Goal: Check status: Check status

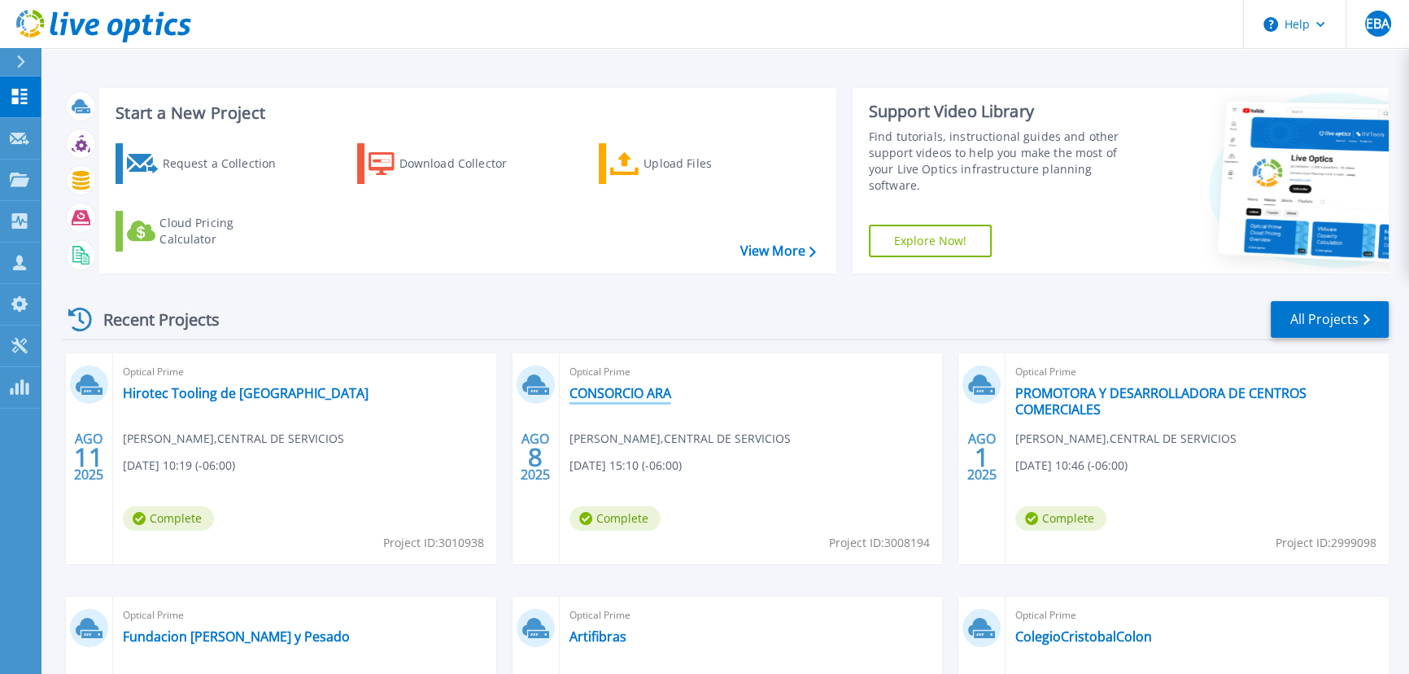
click at [643, 399] on link "CONSORCIO ARA" at bounding box center [620, 393] width 102 height 16
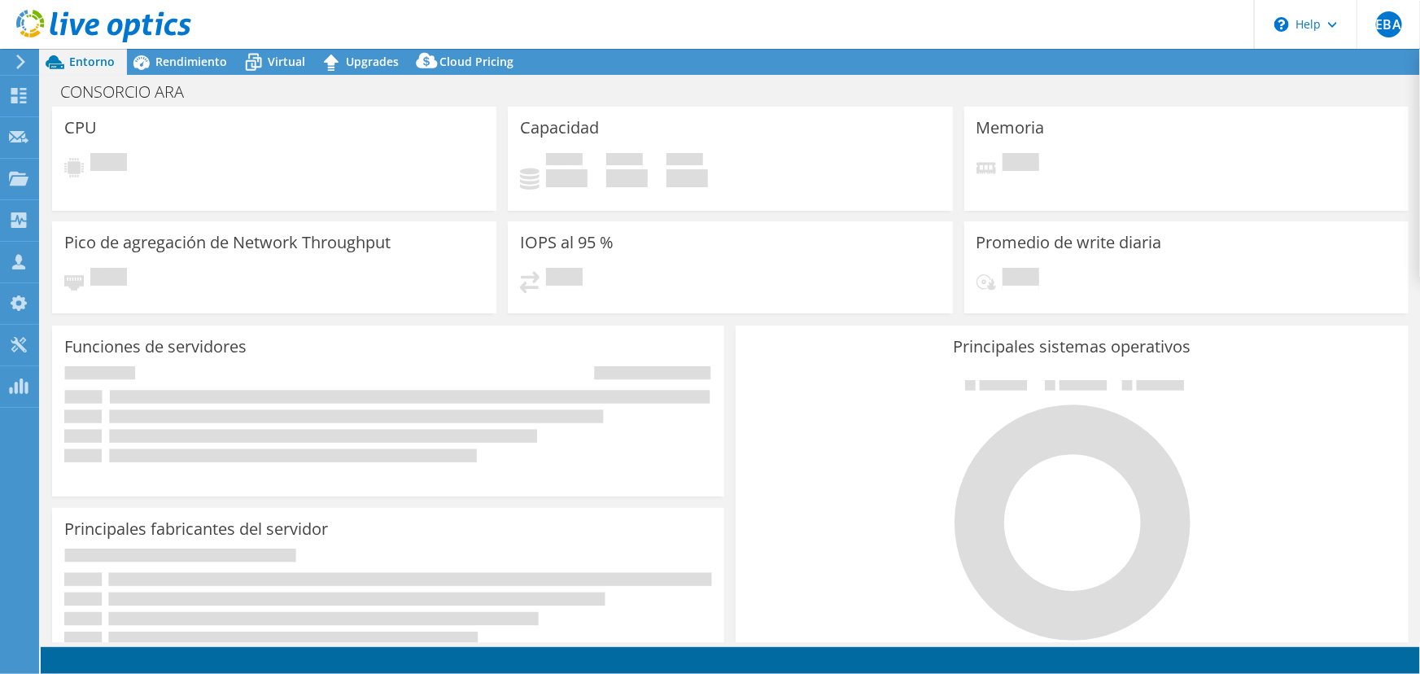
select select "USD"
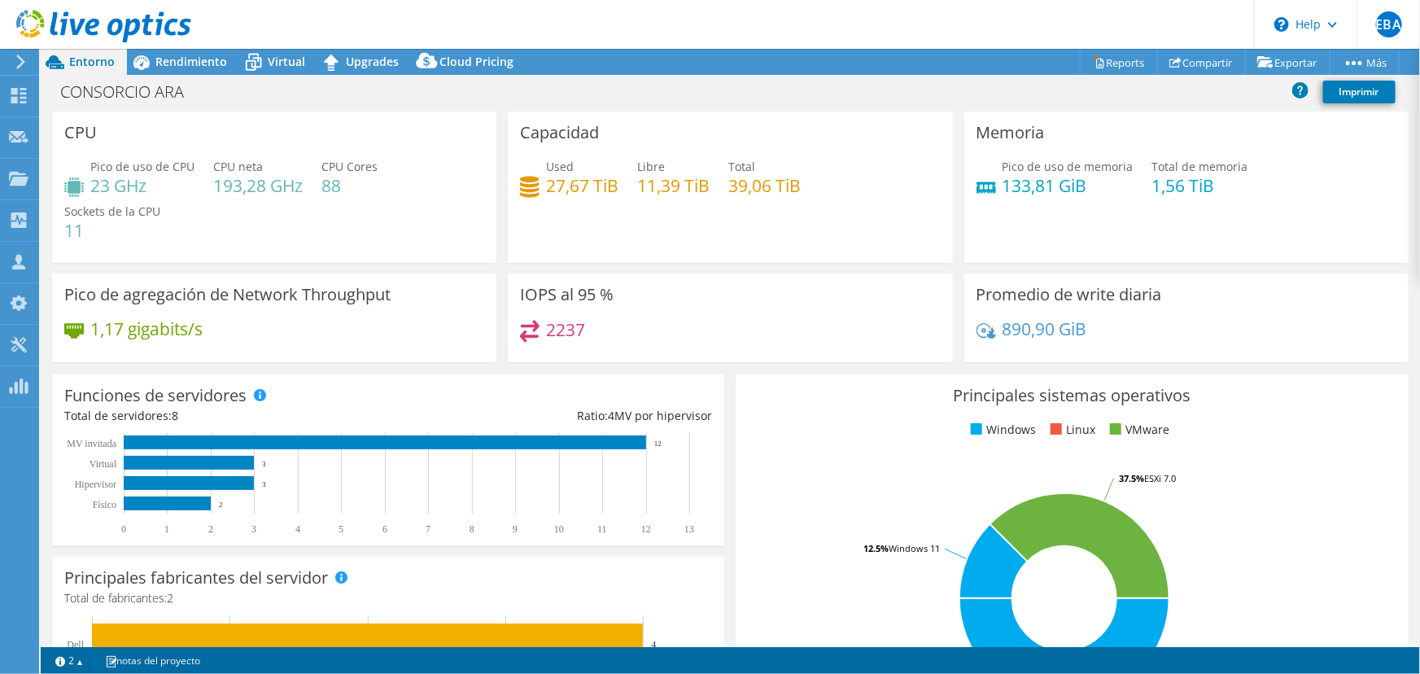
click at [655, 442] on text "12" at bounding box center [657, 443] width 7 height 8
click at [204, 68] on span "Rendimiento" at bounding box center [191, 61] width 72 height 15
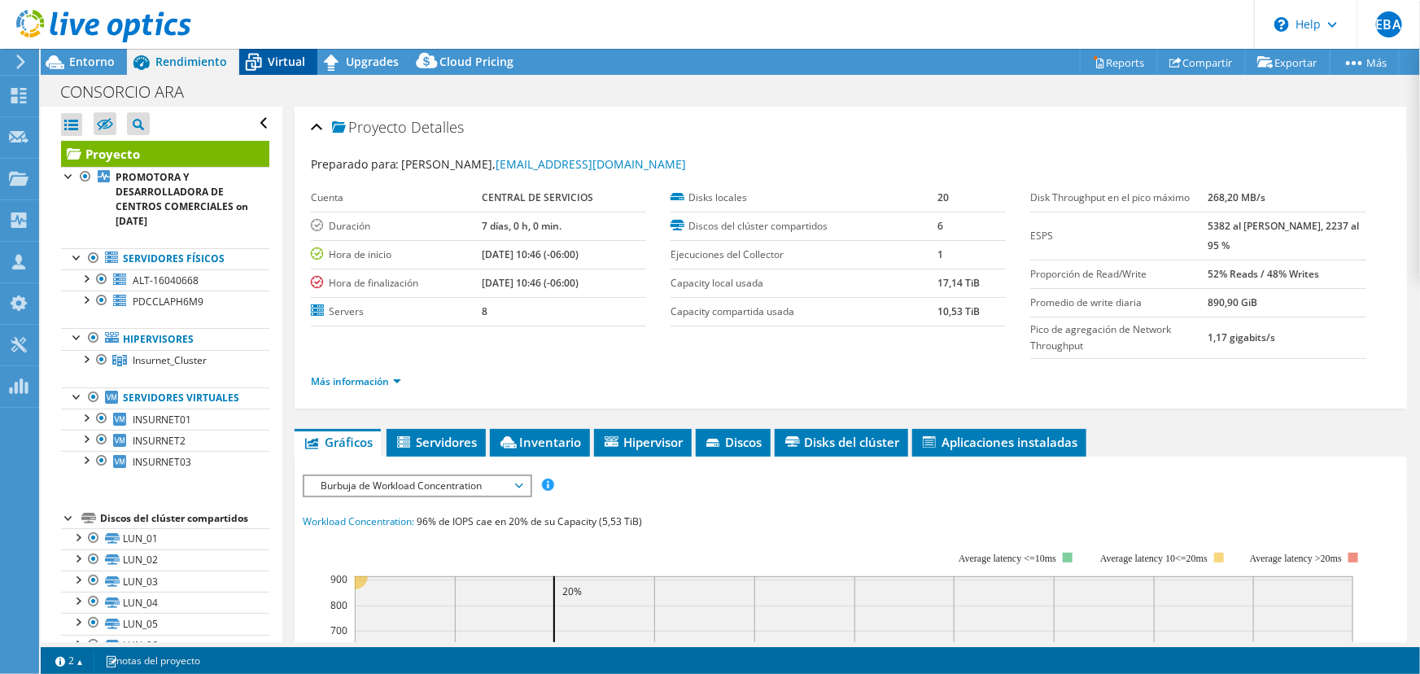
click at [298, 50] on div "Virtual" at bounding box center [278, 62] width 78 height 26
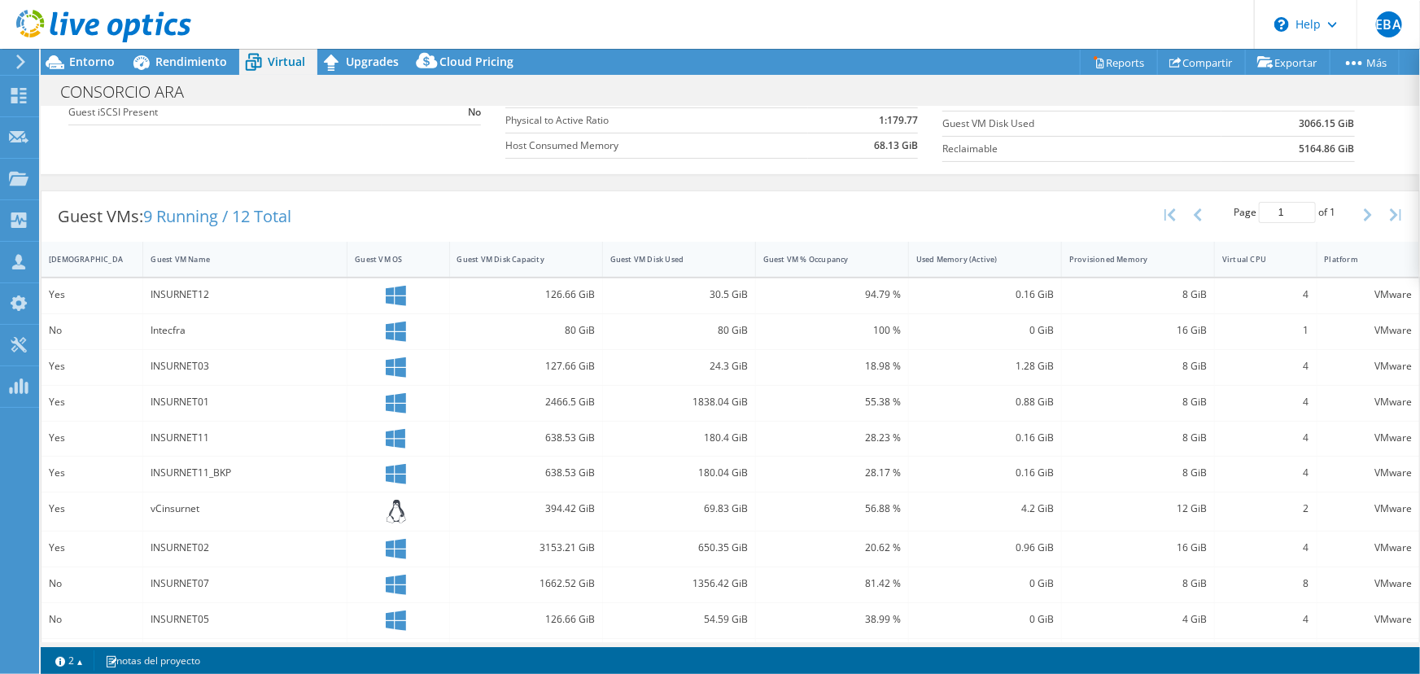
scroll to position [309, 0]
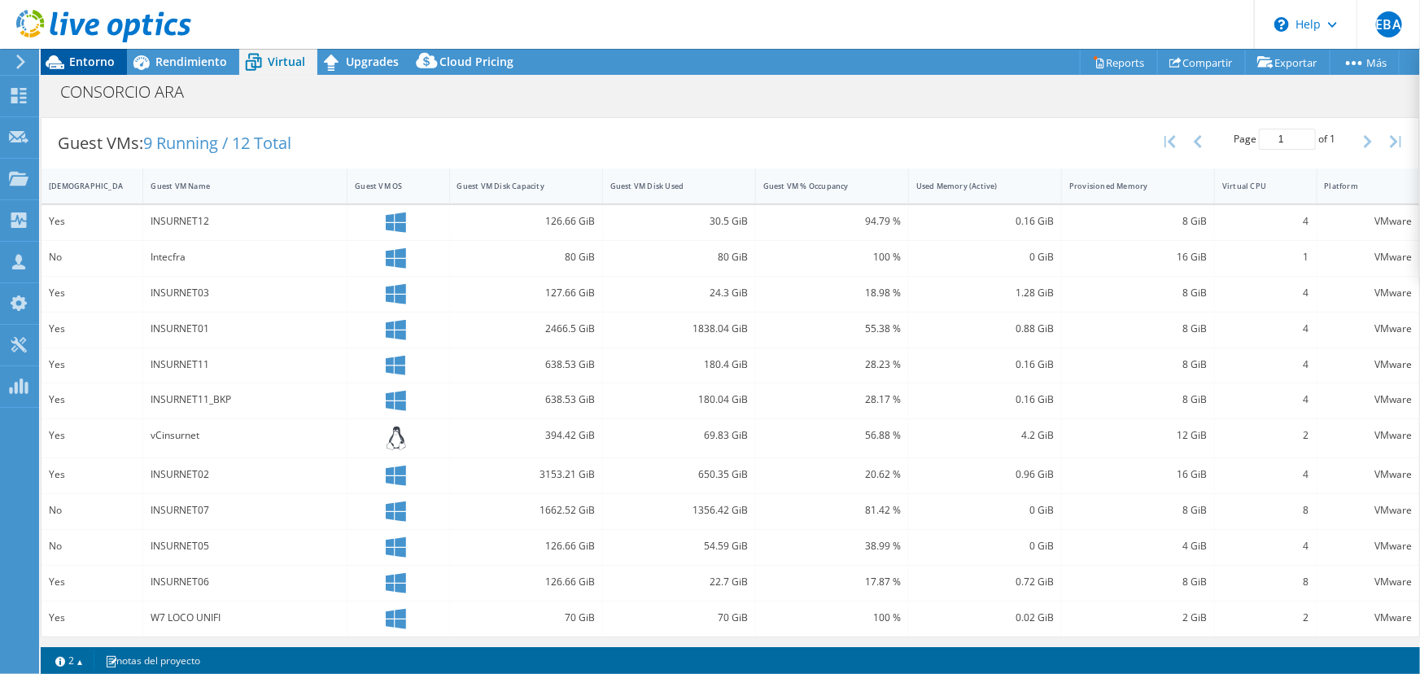
click at [73, 61] on span "Entorno" at bounding box center [92, 61] width 46 height 15
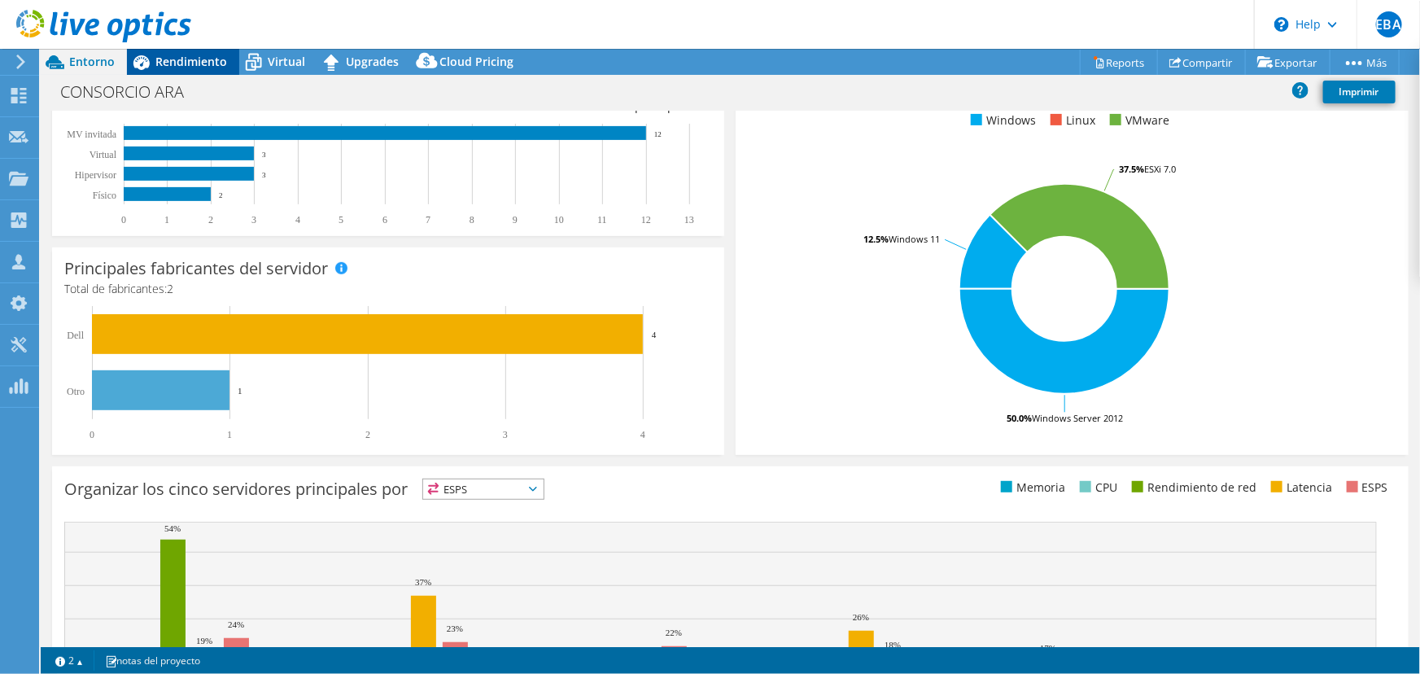
click at [189, 64] on span "Rendimiento" at bounding box center [191, 61] width 72 height 15
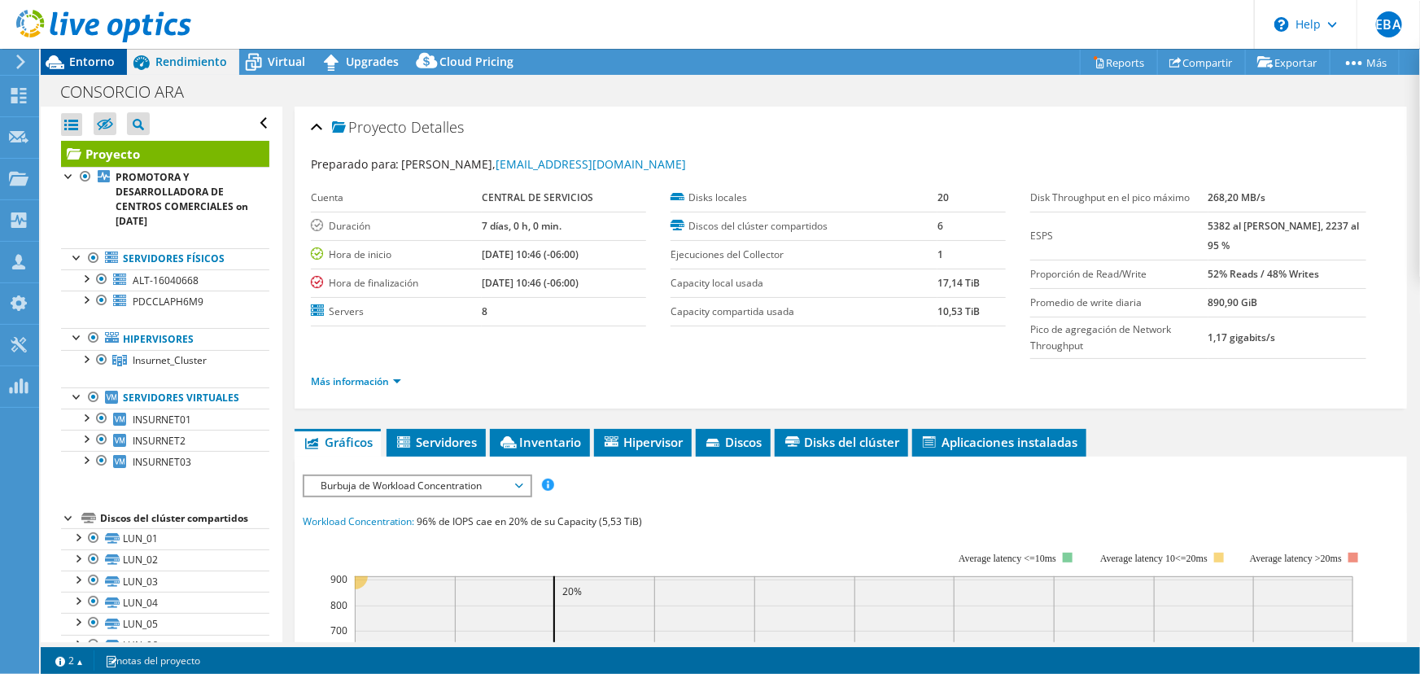
click at [94, 61] on span "Entorno" at bounding box center [92, 61] width 46 height 15
